Goal: Transaction & Acquisition: Subscribe to service/newsletter

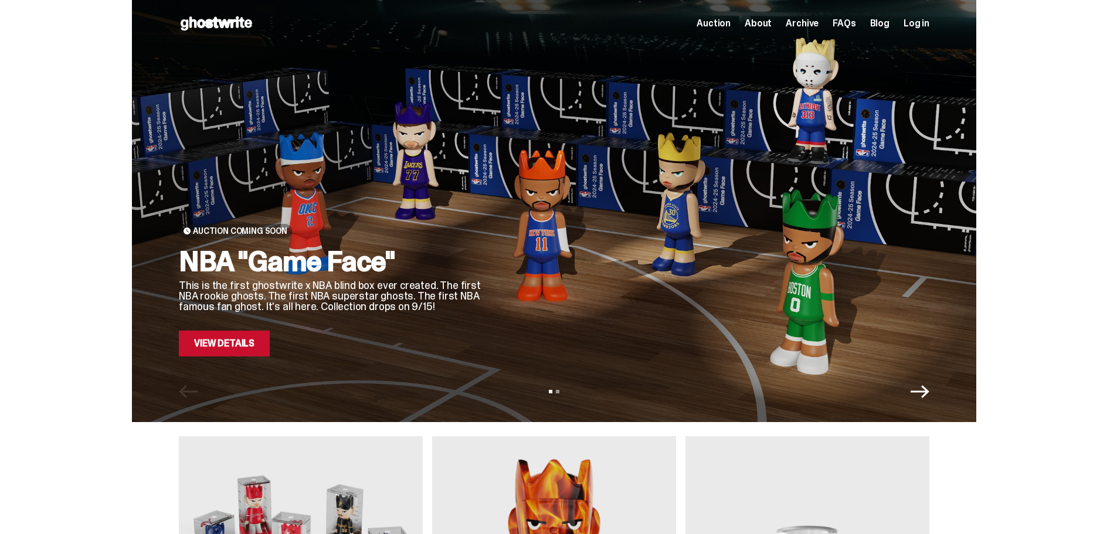
click at [269, 340] on link "View Details" at bounding box center [224, 344] width 91 height 26
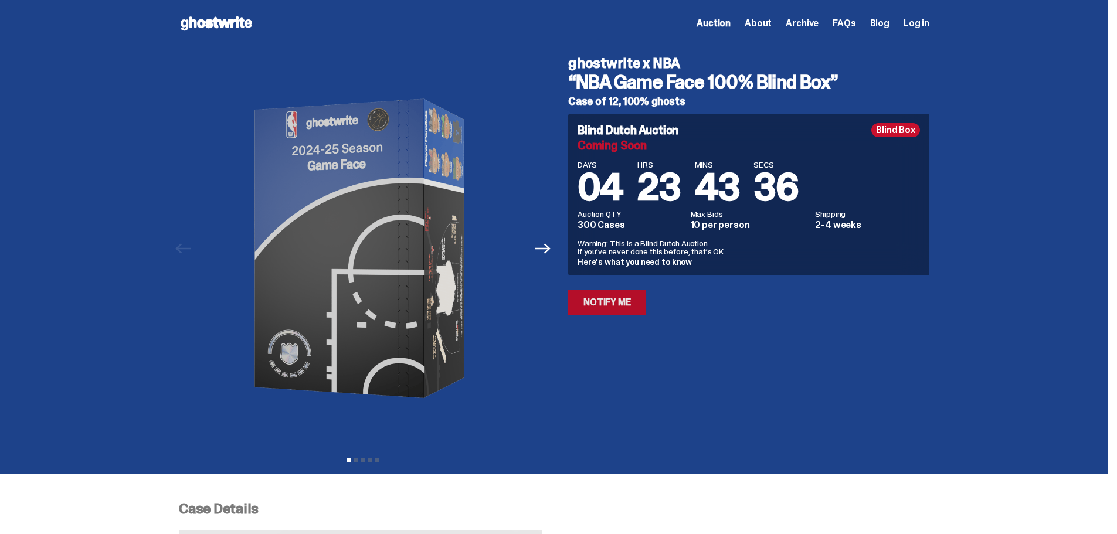
click at [613, 300] on link "Notify Me" at bounding box center [607, 303] width 78 height 26
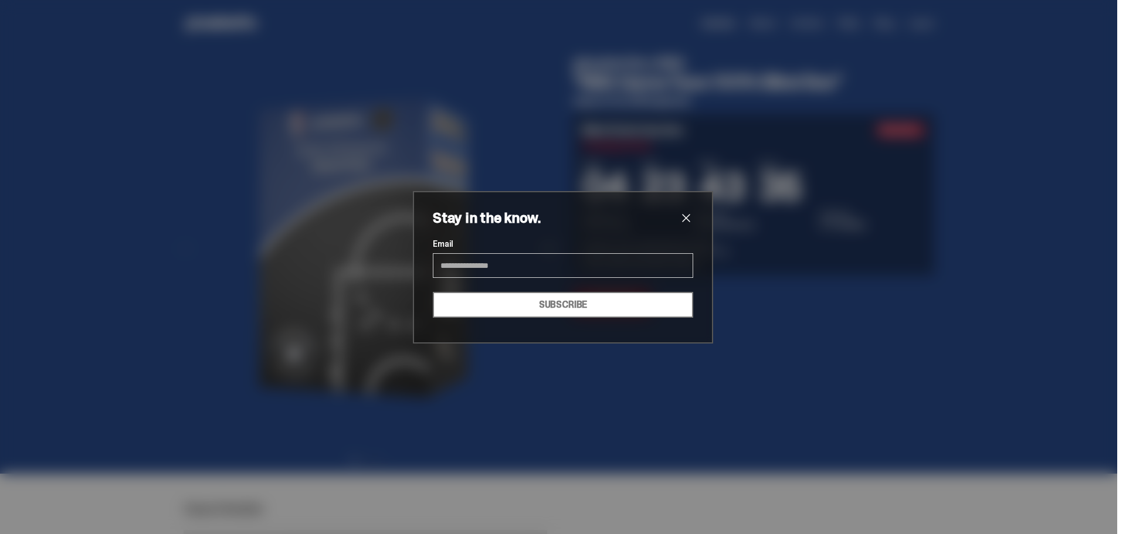
click at [588, 267] on input "Email" at bounding box center [563, 265] width 260 height 25
type input "**********"
click at [557, 301] on button "SUBSCRIBE" at bounding box center [563, 305] width 260 height 26
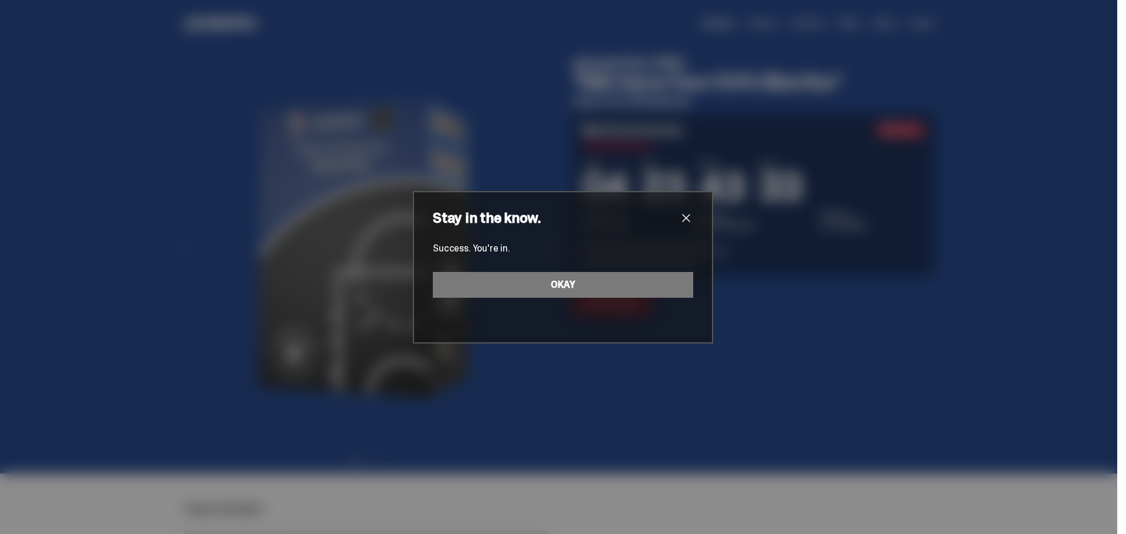
click at [682, 218] on span "close" at bounding box center [686, 218] width 14 height 14
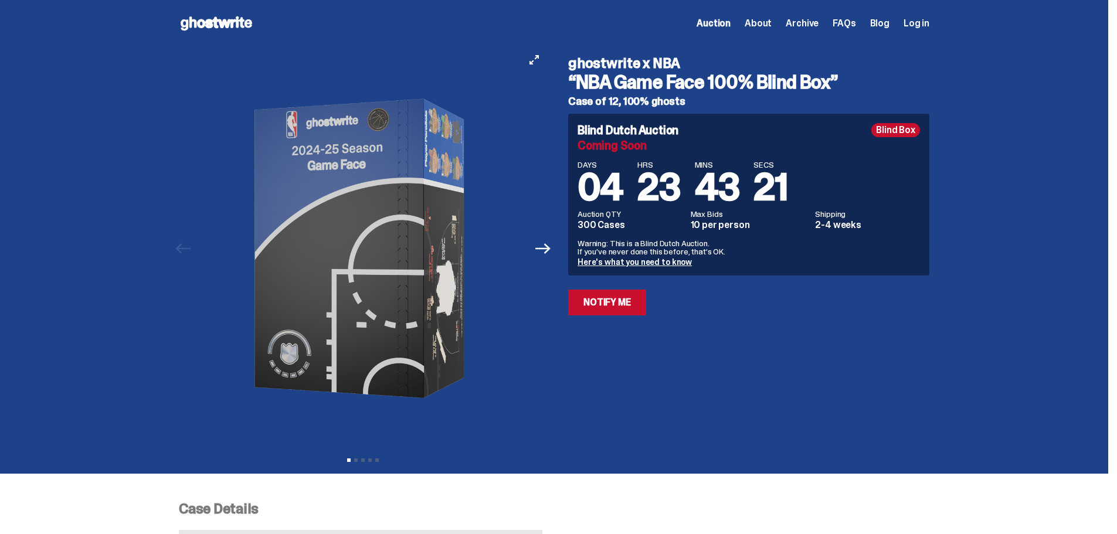
scroll to position [117, 0]
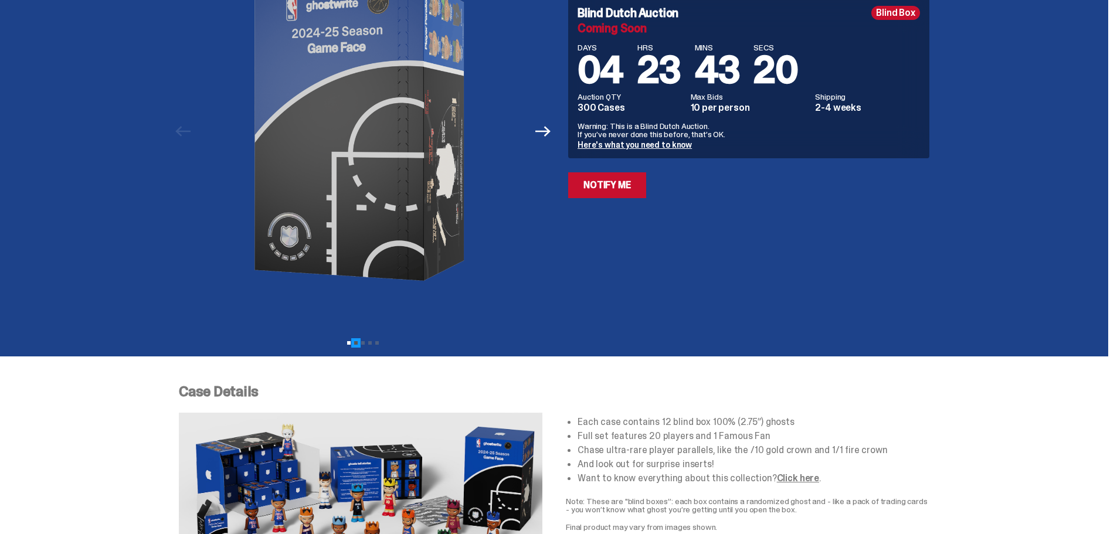
click at [358, 343] on button "View slide 2" at bounding box center [356, 343] width 4 height 4
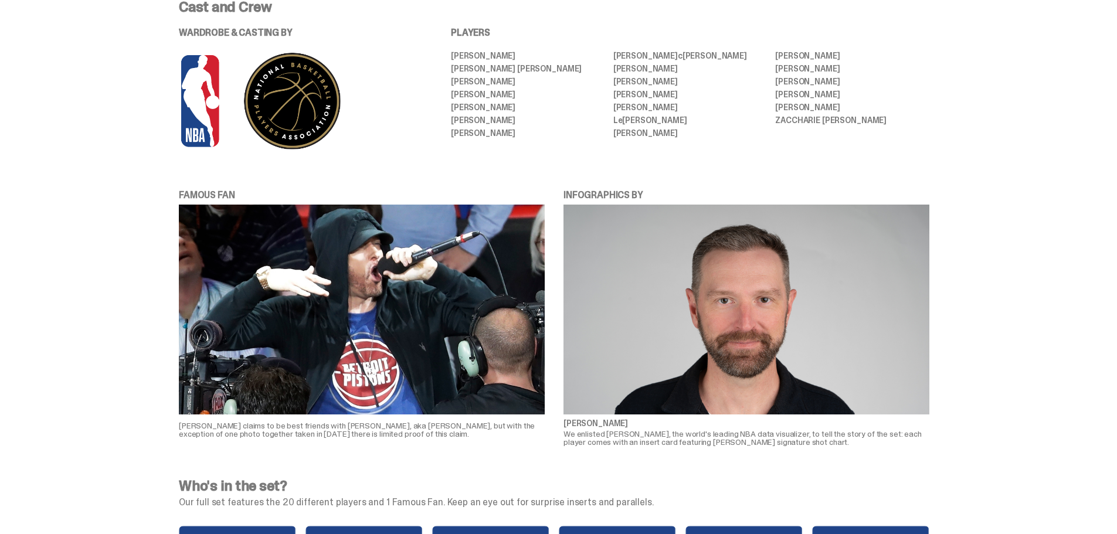
scroll to position [293, 0]
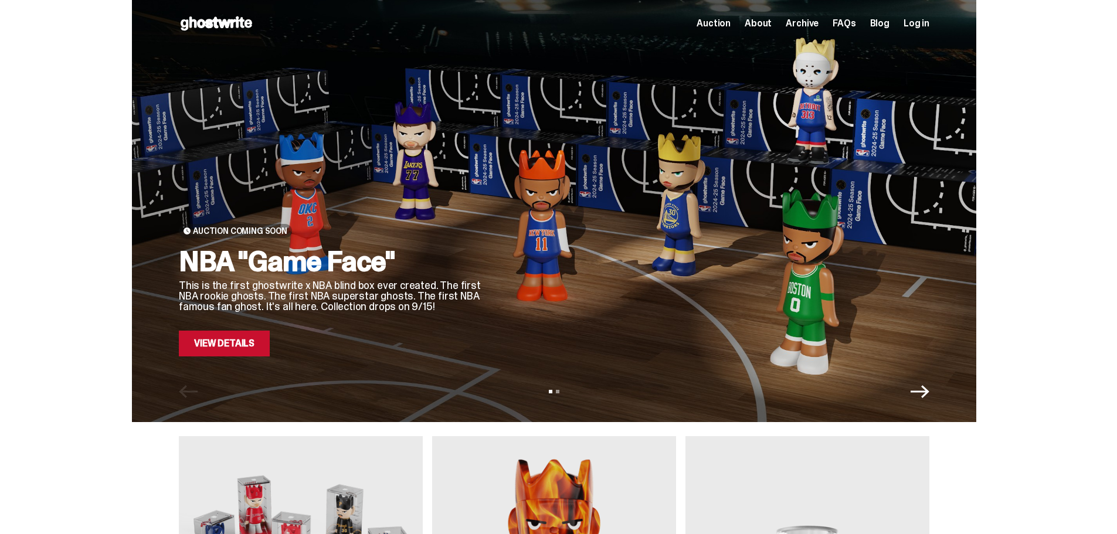
click at [728, 40] on div "Open main menu Home Auction About Archive FAQs Blog Log in Auction" at bounding box center [554, 23] width 751 height 47
click at [725, 31] on div "Open main menu Home Auction About Archive FAQs Blog Log in Auction About" at bounding box center [554, 23] width 751 height 19
click at [726, 30] on div "Open main menu Home Auction About Archive FAQs Blog Log in Auction About" at bounding box center [554, 23] width 751 height 19
click at [729, 23] on span "Auction" at bounding box center [714, 23] width 34 height 9
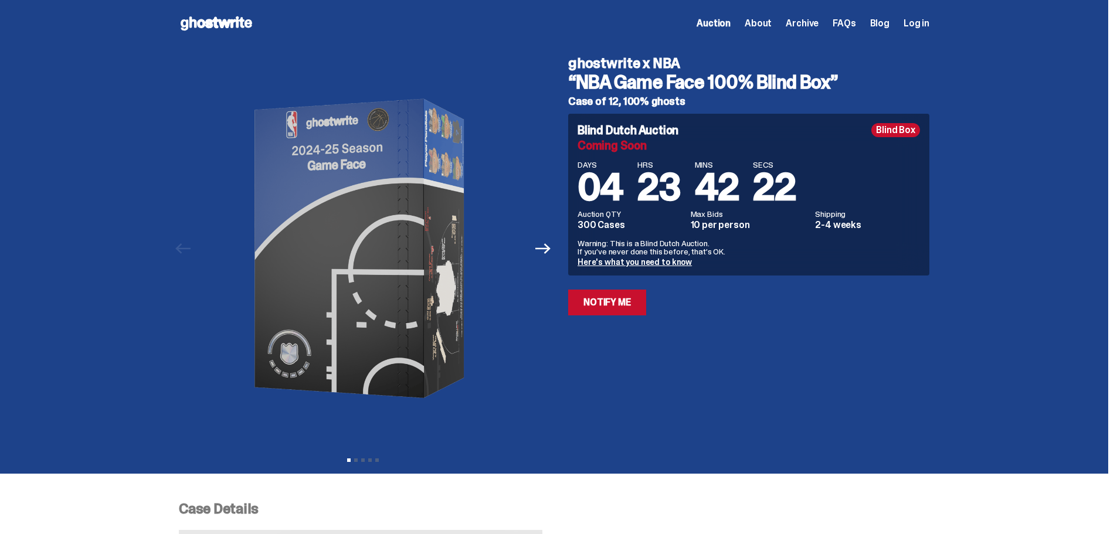
click at [795, 21] on span "Archive" at bounding box center [802, 23] width 33 height 9
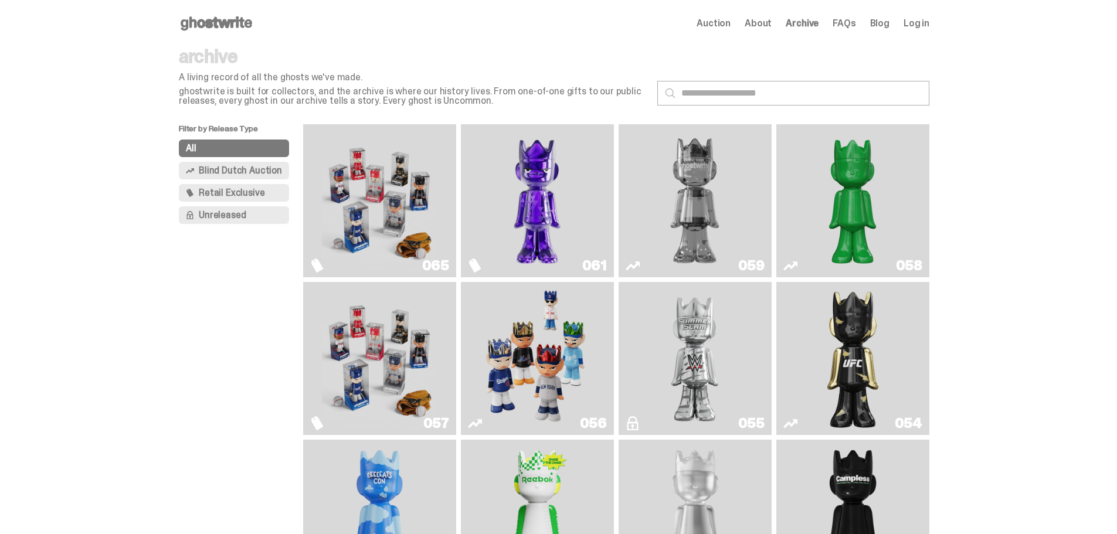
click at [673, 201] on img "Two" at bounding box center [695, 201] width 115 height 144
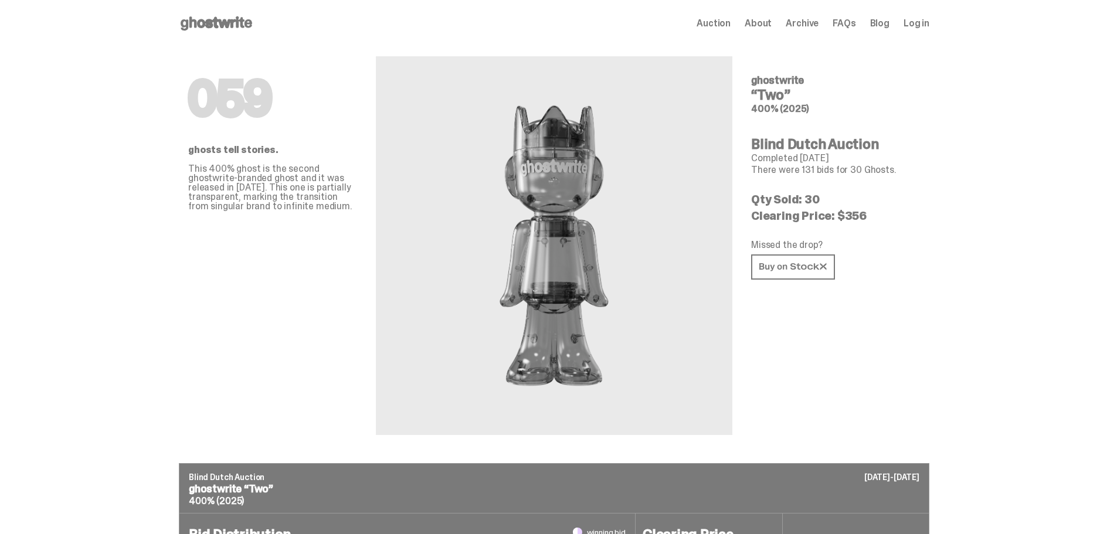
click at [252, 22] on icon at bounding box center [216, 23] width 75 height 19
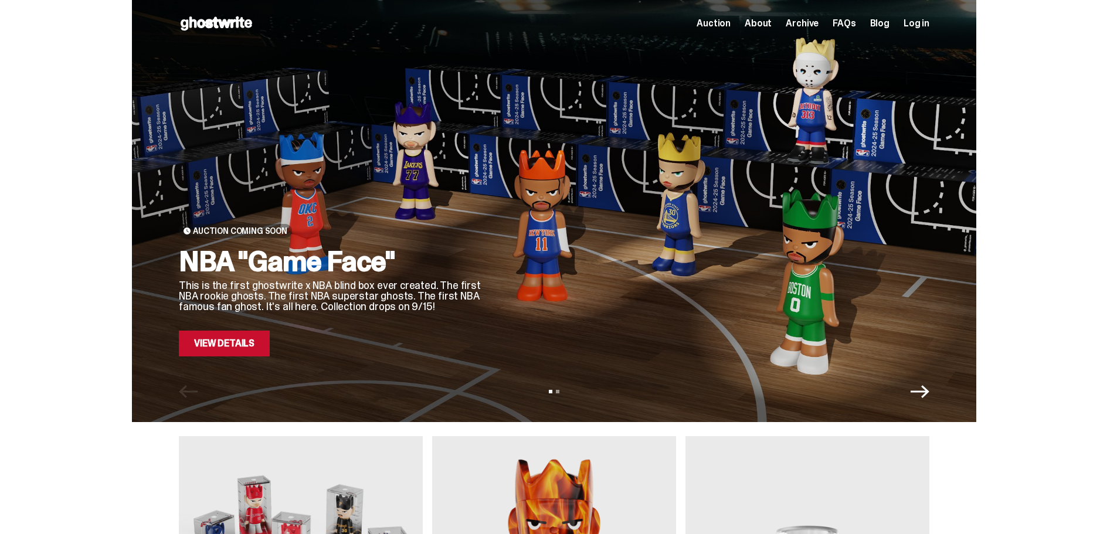
click at [799, 25] on span "Archive" at bounding box center [802, 23] width 33 height 9
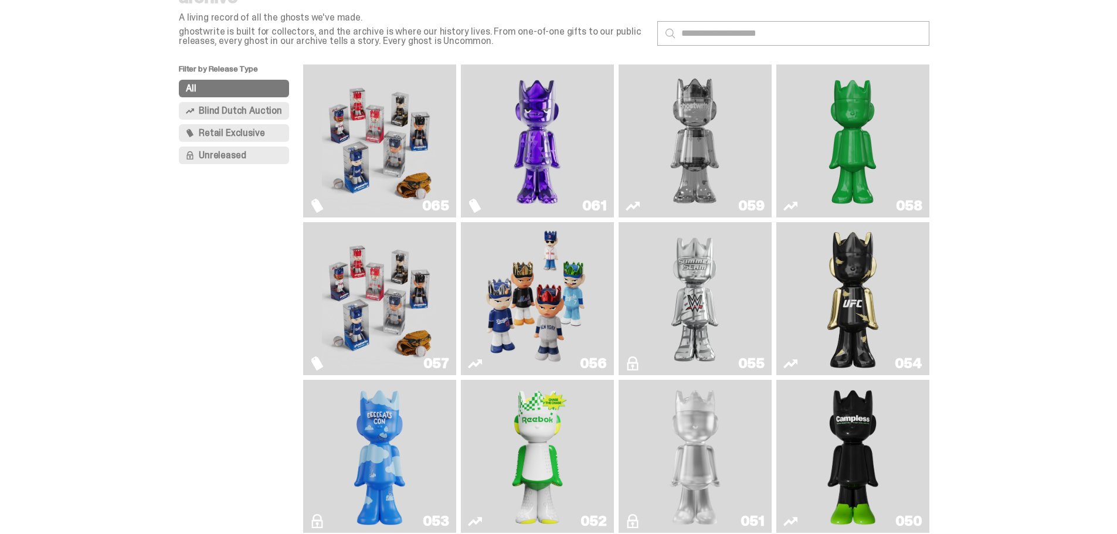
scroll to position [117, 0]
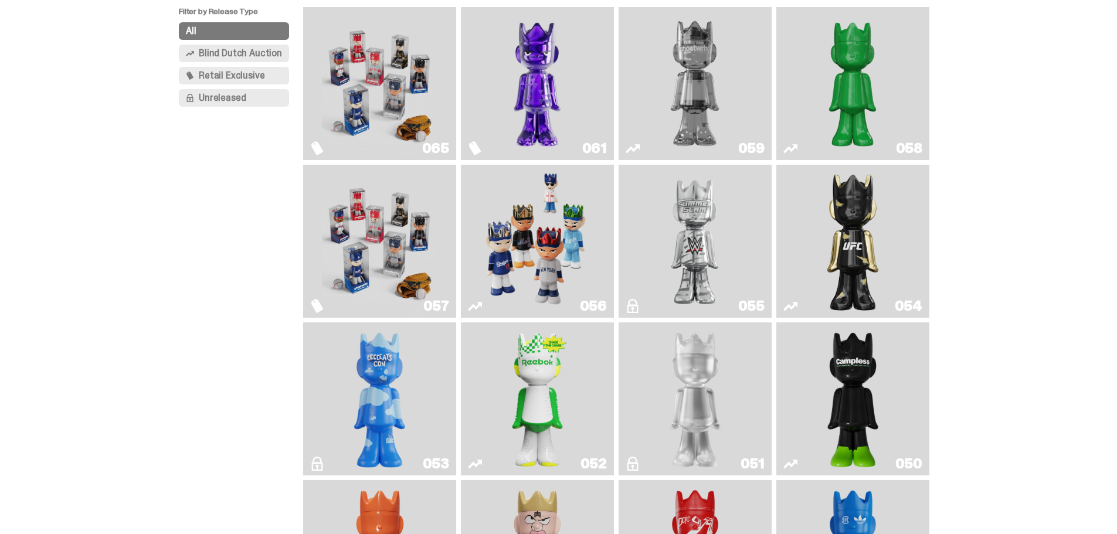
click at [496, 246] on img "Game Face (2025)" at bounding box center [537, 242] width 115 height 144
